Goal: Check status: Check status

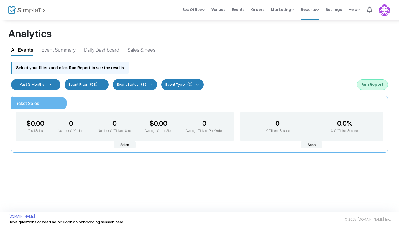
click at [24, 83] on span "Past 3 Months" at bounding box center [31, 84] width 25 height 5
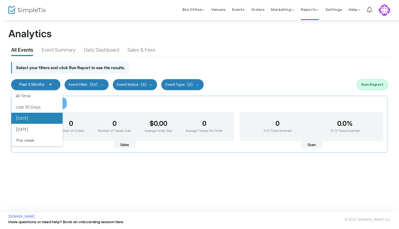
click at [37, 117] on li "[DATE]" at bounding box center [36, 117] width 51 height 11
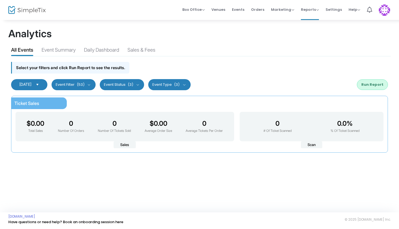
click at [371, 85] on button "Run Report" at bounding box center [372, 84] width 31 height 11
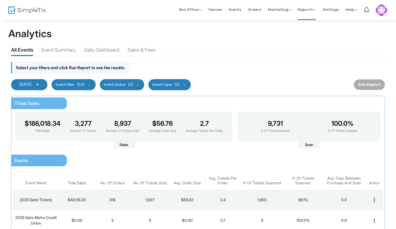
click at [19, 86] on span "[DATE]" at bounding box center [25, 84] width 12 height 5
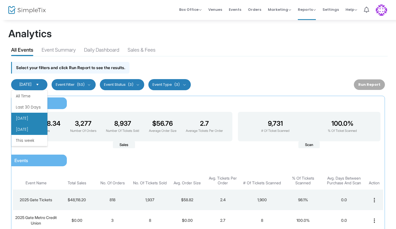
click at [25, 134] on li "[DATE]" at bounding box center [29, 129] width 36 height 11
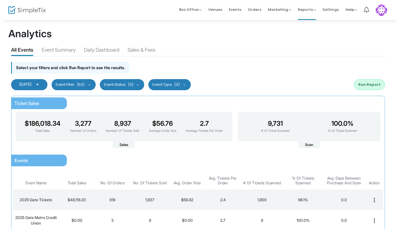
click at [359, 82] on button "Run Report" at bounding box center [369, 84] width 31 height 11
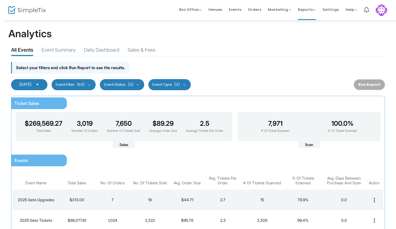
click at [31, 84] on span "[DATE]" at bounding box center [25, 84] width 12 height 5
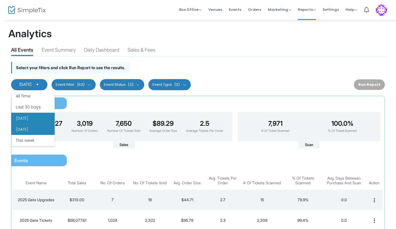
click at [27, 121] on li "[DATE]" at bounding box center [32, 117] width 43 height 11
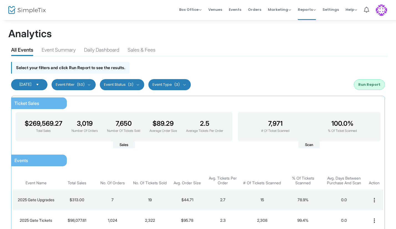
click at [370, 86] on button "Run Report" at bounding box center [369, 84] width 31 height 11
